Goal: Task Accomplishment & Management: Use online tool/utility

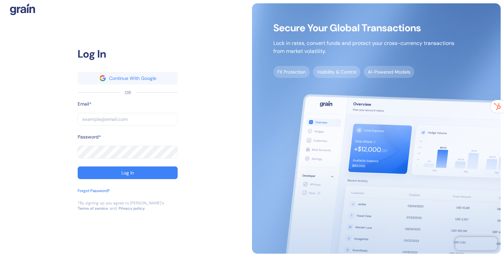
click at [145, 115] on input "text" at bounding box center [128, 119] width 100 height 13
click at [0, 257] on com-1password-button at bounding box center [0, 257] width 0 height 0
click at [128, 120] on input "text" at bounding box center [128, 119] width 100 height 13
type input "[EMAIL_ADDRESS][DOMAIN_NAME]"
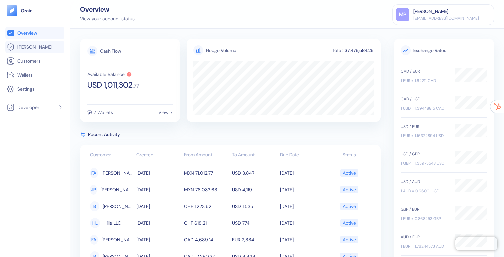
click at [29, 50] on link "[PERSON_NAME]" at bounding box center [35, 47] width 56 height 8
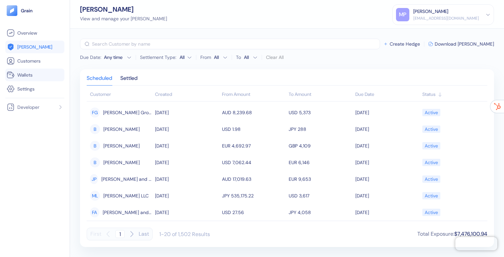
click at [29, 77] on span "Wallets" at bounding box center [24, 75] width 15 height 7
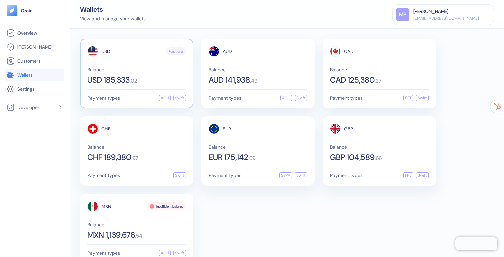
click at [145, 71] on span "Balance" at bounding box center [136, 69] width 99 height 5
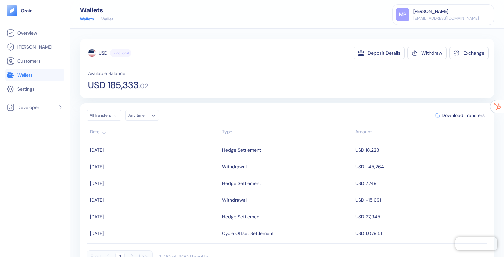
click at [227, 131] on div "Type" at bounding box center [287, 132] width 130 height 7
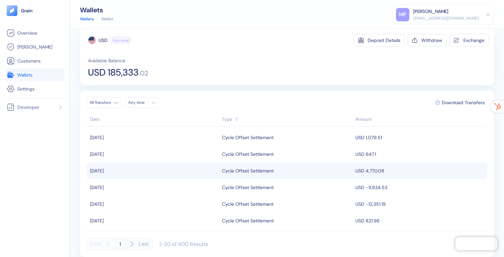
click at [243, 168] on div "Cycle Offset Settlement" at bounding box center [248, 170] width 52 height 11
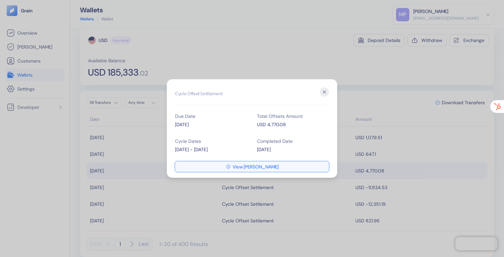
click at [234, 166] on button "View [PERSON_NAME]" at bounding box center [252, 167] width 154 height 11
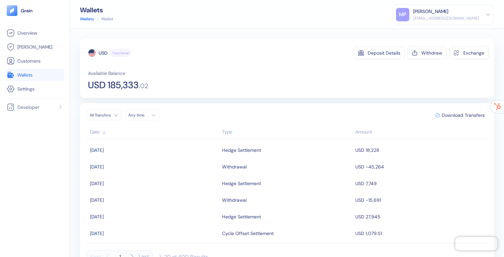
click at [234, 133] on div "Type" at bounding box center [287, 132] width 130 height 7
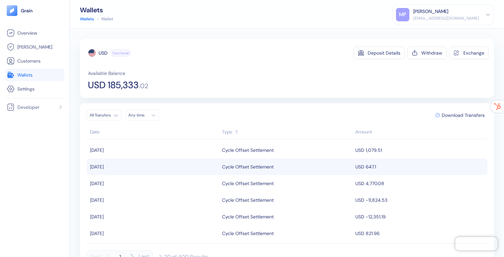
scroll to position [10, 0]
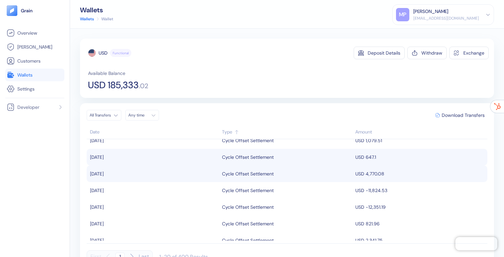
click at [260, 175] on div "Cycle Offset Settlement" at bounding box center [248, 173] width 52 height 11
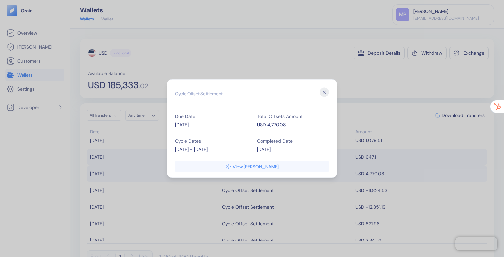
click at [252, 165] on span "View [PERSON_NAME]" at bounding box center [256, 167] width 46 height 5
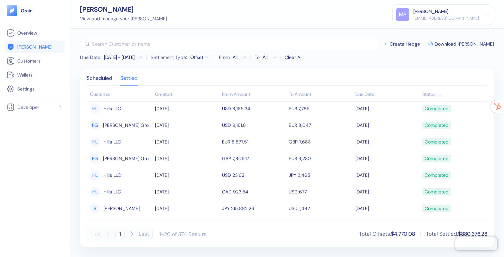
scroll to position [219, 0]
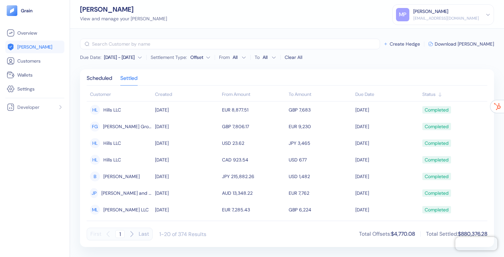
click at [133, 233] on icon "button" at bounding box center [132, 234] width 8 height 8
type input "2"
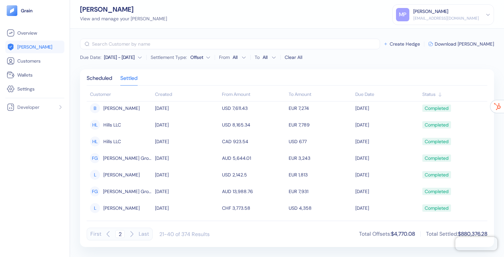
scroll to position [42, 0]
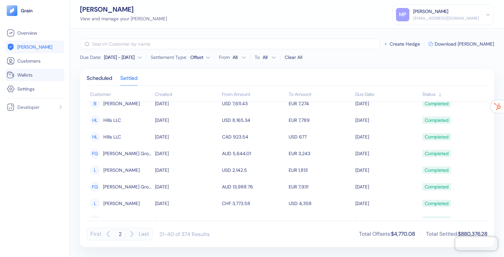
click at [47, 74] on link "Wallets" at bounding box center [35, 75] width 56 height 8
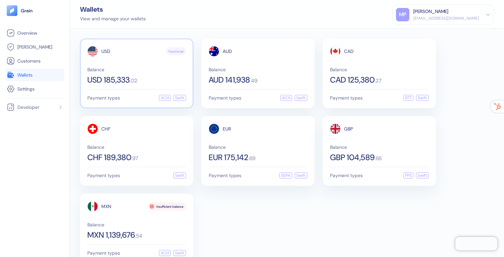
click at [87, 57] on div "USD Functional Balance USD 185,333 . 02" at bounding box center [136, 65] width 99 height 38
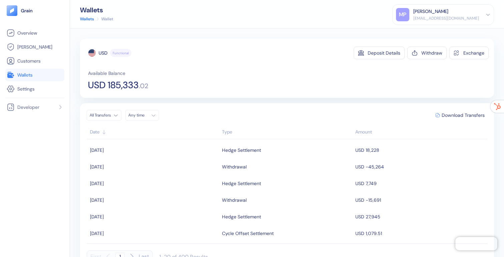
click at [226, 129] on div "Type" at bounding box center [287, 132] width 130 height 7
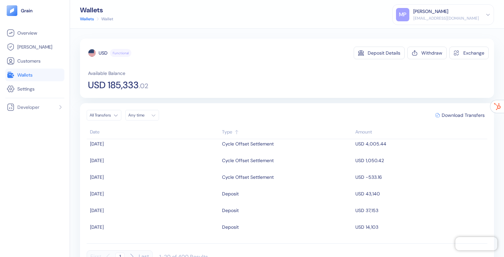
scroll to position [193, 0]
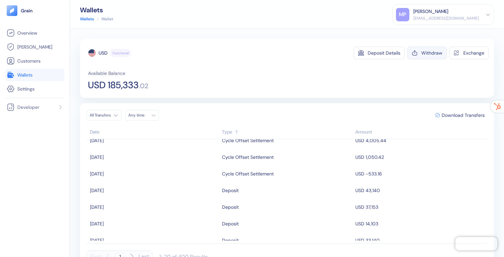
click at [423, 56] on button "Withdraw" at bounding box center [427, 53] width 39 height 13
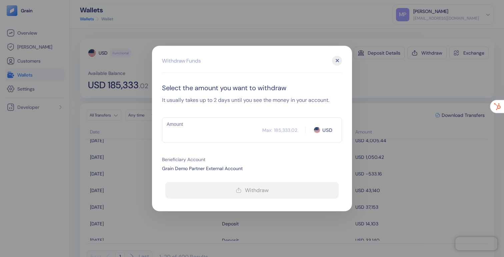
click at [233, 132] on input "Amount" at bounding box center [212, 130] width 100 height 17
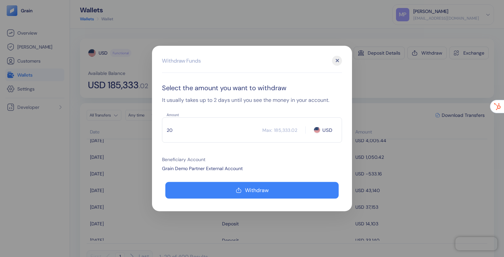
type input "2"
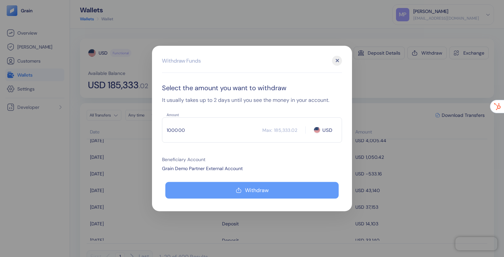
type input "100000"
click at [269, 187] on button "Withdraw" at bounding box center [251, 190] width 173 height 17
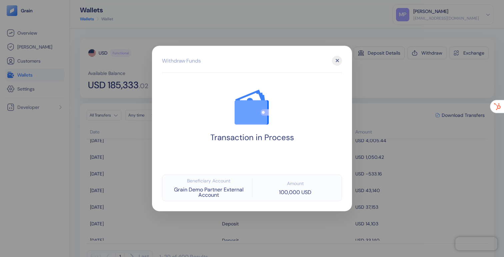
click at [337, 60] on div "✕" at bounding box center [337, 61] width 10 height 10
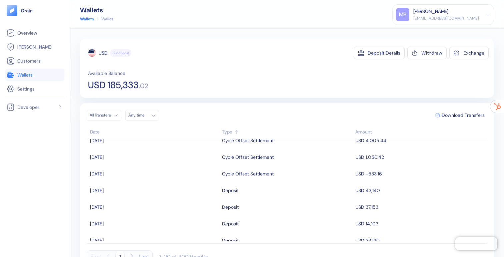
scroll to position [13, 0]
